Goal: Find specific page/section: Find specific page/section

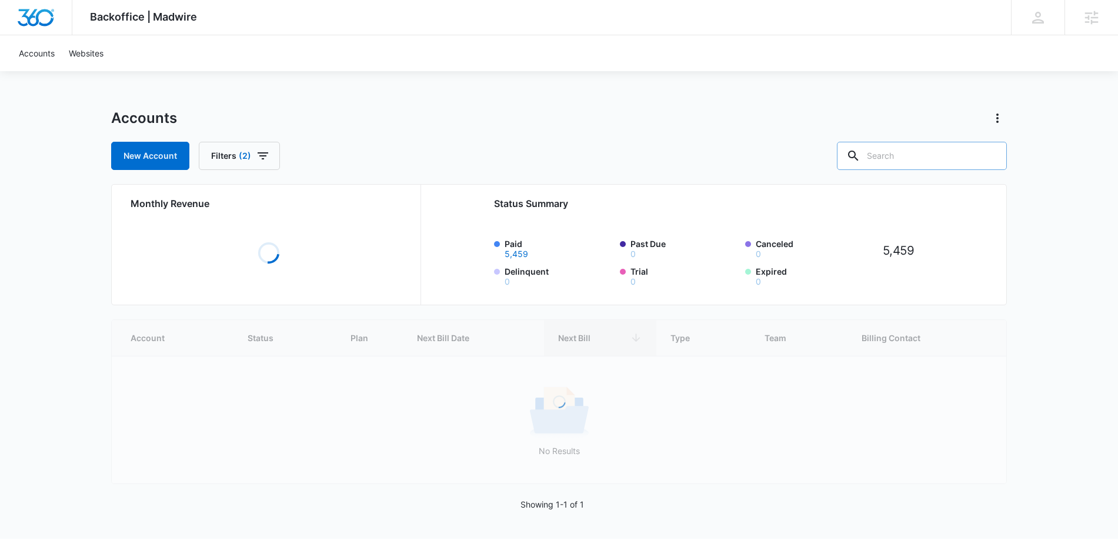
click at [931, 155] on input "text" at bounding box center [922, 156] width 170 height 28
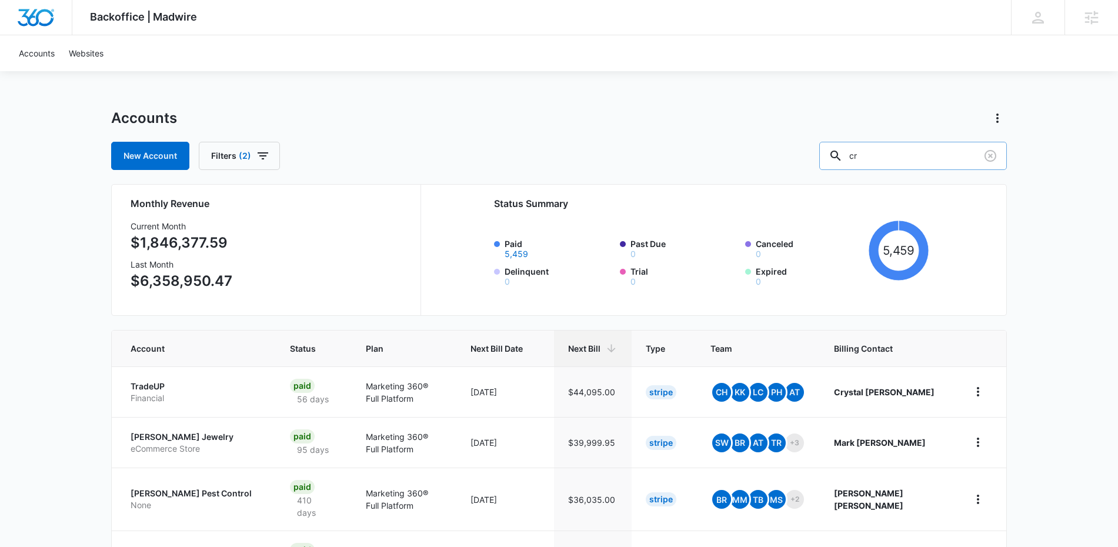
type input "c"
type input "concrete"
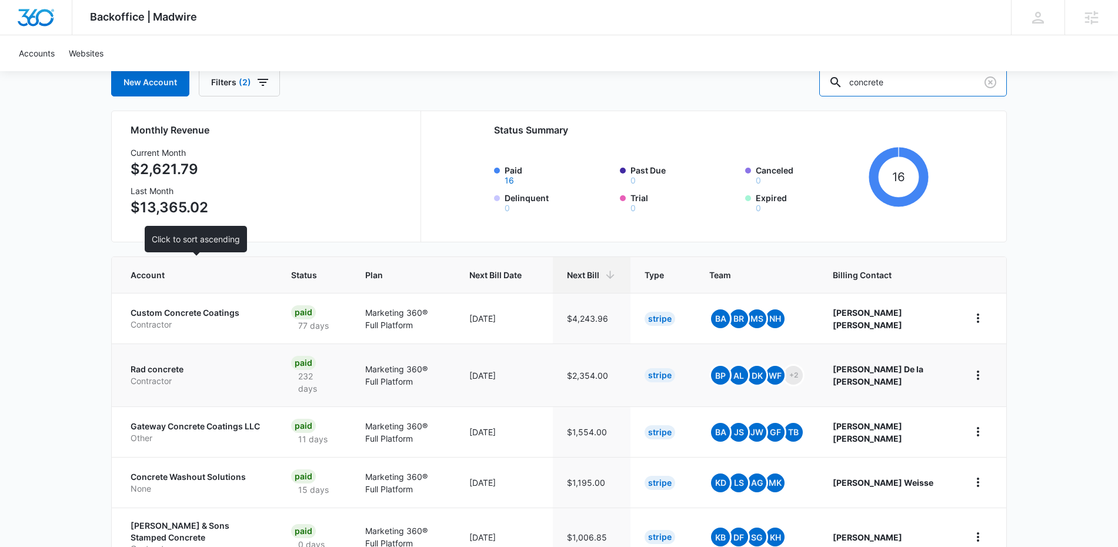
scroll to position [117, 0]
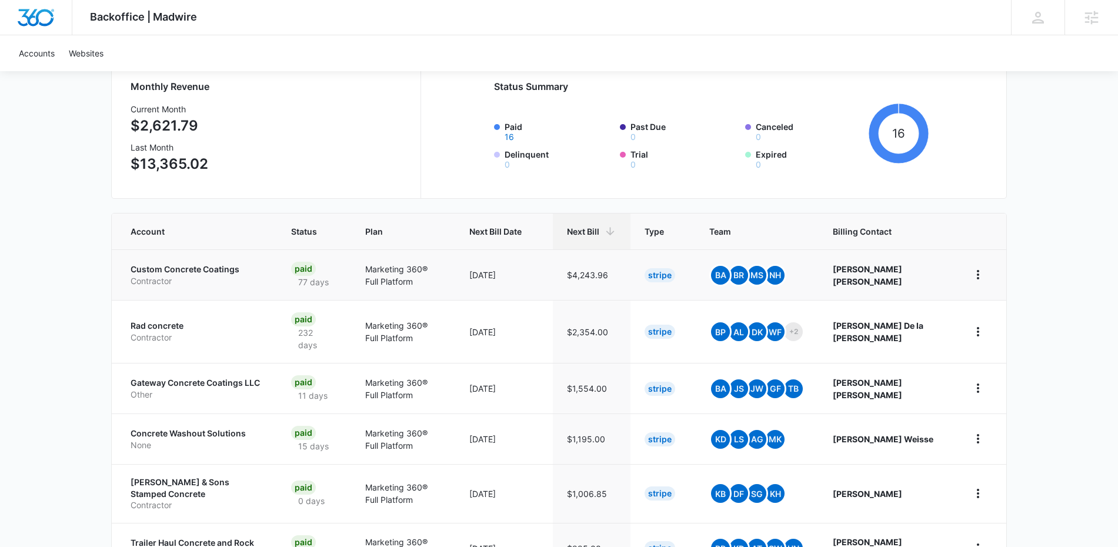
click at [211, 272] on p "Custom Concrete Coatings" at bounding box center [197, 269] width 132 height 12
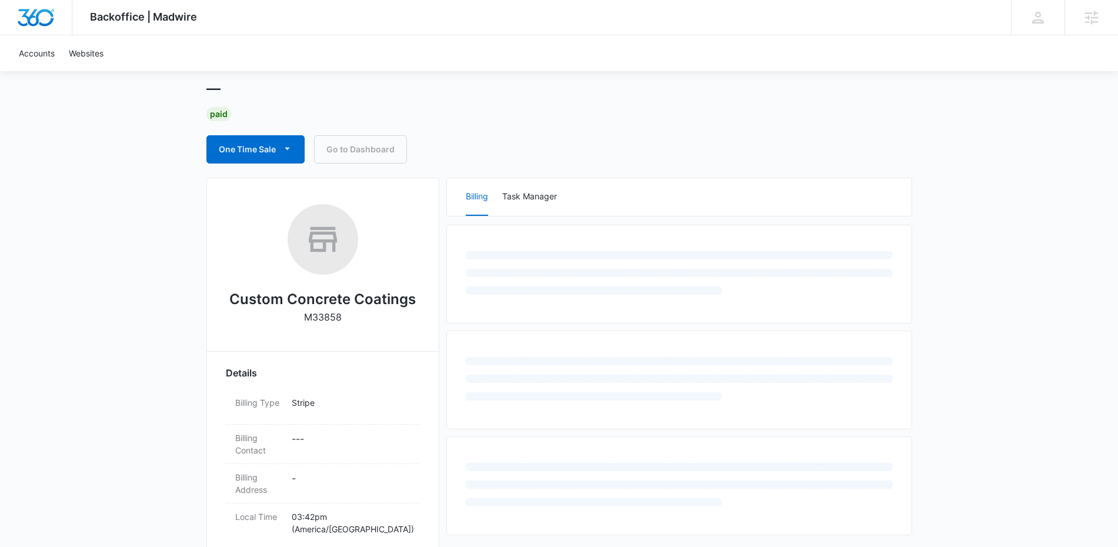
scroll to position [125, 0]
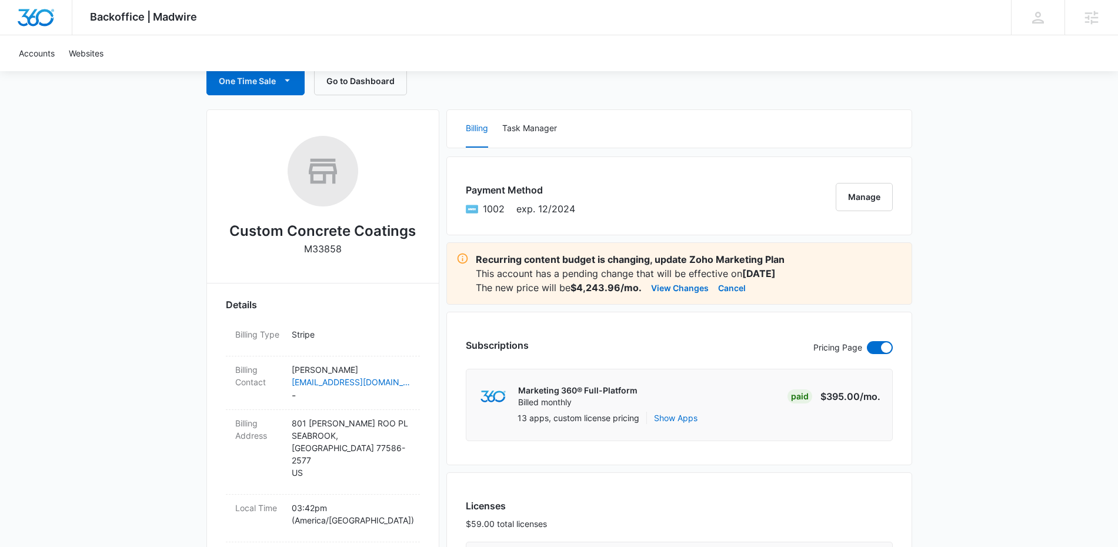
click at [260, 230] on h2 "Custom Concrete Coatings" at bounding box center [322, 231] width 186 height 21
